Goal: Transaction & Acquisition: Subscribe to service/newsletter

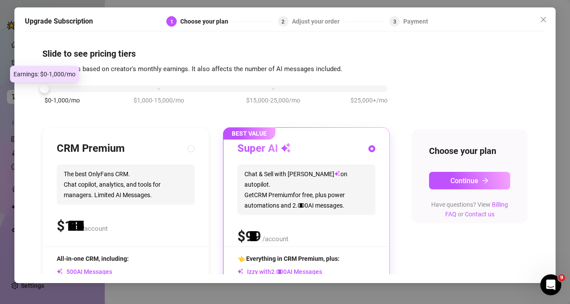
drag, startPoint x: 157, startPoint y: 88, endPoint x: 50, endPoint y: 94, distance: 107.2
click at [50, 94] on div "$0-1,000/mo $1,000-15,000/mo $15,000-25,000/mo $25,000+/mo" at bounding box center [216, 99] width 348 height 49
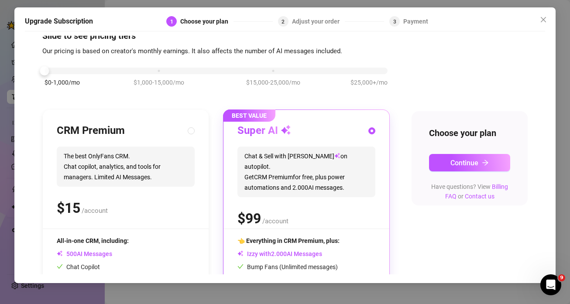
scroll to position [24, 0]
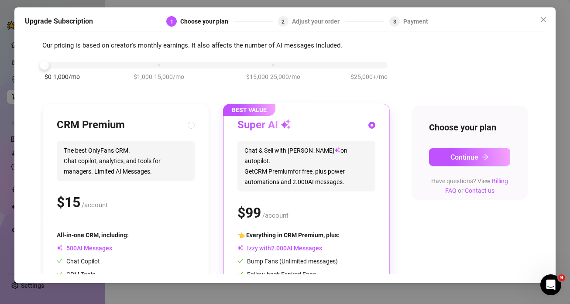
click at [66, 64] on div at bounding box center [216, 65] width 343 height 7
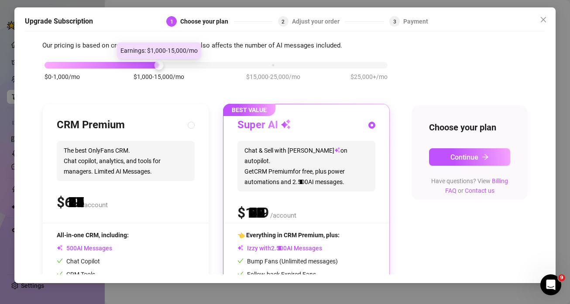
drag, startPoint x: 45, startPoint y: 67, endPoint x: 137, endPoint y: 60, distance: 92.0
click at [137, 60] on div "$0-1,000/mo $1,000-15,000/mo $15,000-25,000/mo $25,000+/mo" at bounding box center [216, 62] width 343 height 5
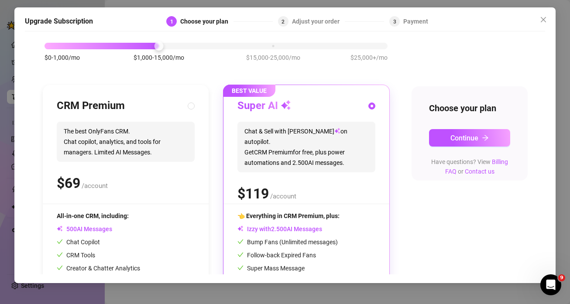
scroll to position [0, 0]
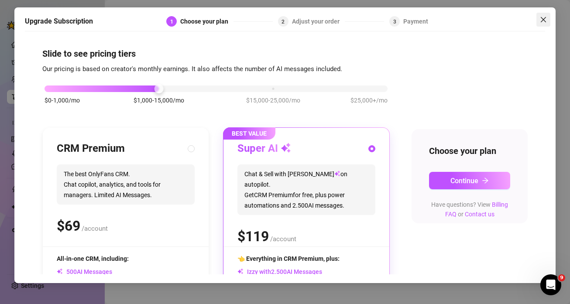
click at [539, 24] on button "Close" at bounding box center [544, 20] width 14 height 14
